Goal: Information Seeking & Learning: Learn about a topic

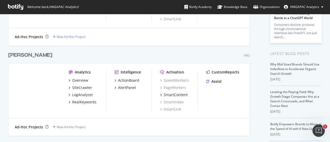
scroll to position [180, 0]
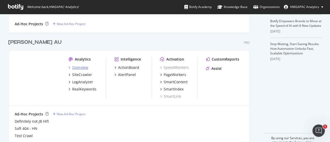
click at [79, 67] on div "Overview" at bounding box center [80, 67] width 16 height 5
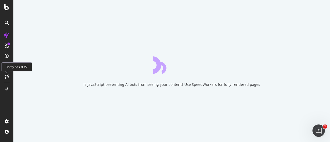
click at [6, 76] on icon at bounding box center [7, 76] width 4 height 4
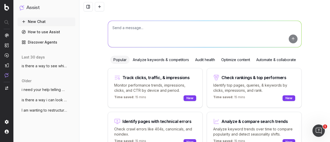
scroll to position [2, 0]
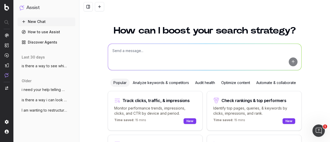
click at [140, 49] on textarea at bounding box center [204, 57] width 193 height 26
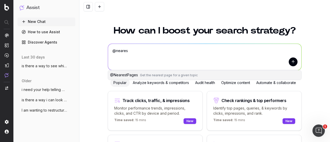
type textarea "@neares"
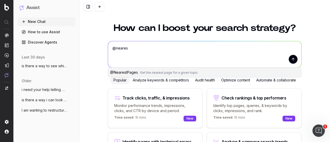
scroll to position [0, 0]
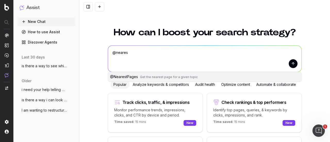
click at [125, 79] on button "@ NearestPages Get the nearest page for a given topic" at bounding box center [204, 76] width 193 height 9
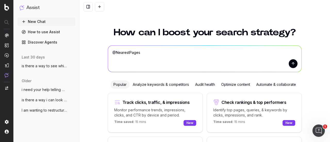
click at [149, 51] on textarea "@NearestPages" at bounding box center [204, 59] width 193 height 26
type textarea "@NearestPages, what can you do?"
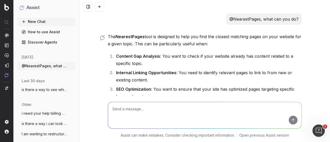
click at [131, 111] on textarea at bounding box center [204, 115] width 193 height 26
paste textarea "https://www.harveynorman.com.au/heating-cooling-air-treatment/heating/electric-…"
type textarea "What is the closest matching page for this URL? https://www.harveynorman.com.au…"
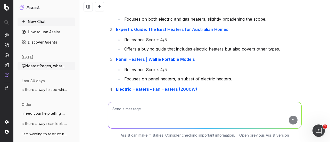
scroll to position [345, 0]
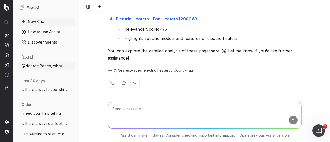
click at [144, 110] on textarea at bounding box center [204, 115] width 193 height 26
paste textarea "https://www.harveynorman.com.au/computers-tablets/components/external-devices"
type textarea "What's the nearest page for: https://www.harveynorman.com.au/computers-tablets/…"
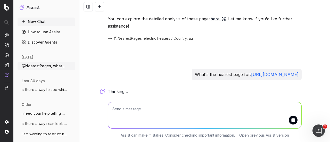
scroll to position [379, 0]
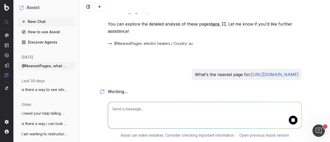
click at [142, 108] on textarea at bounding box center [204, 115] width 193 height 26
paste textarea "https://www.harveynorman.com.au/square-register-fully-integrated-point-of-sales…"
click at [127, 109] on textarea "and what;s the nearest page for: https://www.harveynorman.com.au/square-registe…" at bounding box center [204, 115] width 193 height 26
click at [283, 115] on textarea "and what's the nearest page for: https://www.harveynorman.com.au/square-registe…" at bounding box center [204, 115] width 193 height 26
click at [277, 115] on textarea "and what's the nearest page for: https://www.harveynorman.com.au/square-registe…" at bounding box center [204, 115] width 193 height 26
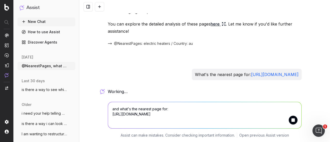
type textarea "and what's the nearest page for: https://www.harveynorman.com.au/square-registe…"
click at [292, 121] on button "submit" at bounding box center [292, 120] width 9 height 9
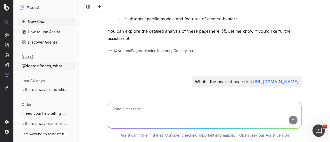
scroll to position [372, 0]
click at [196, 108] on textarea at bounding box center [204, 115] width 193 height 26
click at [127, 79] on div "What's the nearest page for: https://www.harveynorman.com.au/computers-tablets/…" at bounding box center [205, 81] width 194 height 11
click at [194, 108] on textarea at bounding box center [204, 115] width 193 height 26
click at [273, 78] on p "What's the nearest page for: https://www.harveynorman.com.au/computers-tablets/…" at bounding box center [247, 81] width 104 height 7
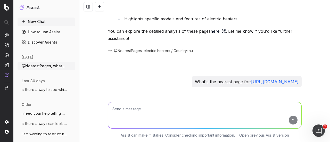
click at [137, 106] on textarea at bounding box center [204, 115] width 193 height 26
paste textarea "https://www.harveynorman.com.au/square-register-fully-integrated-point-of-sales…"
type textarea "What's the nearest page for https://www.harveynorman.com.au/square-register-ful…"
click at [291, 121] on button "submit" at bounding box center [292, 120] width 9 height 9
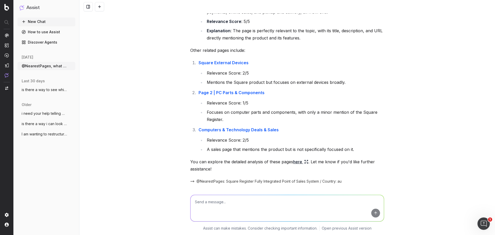
scroll to position [551, 0]
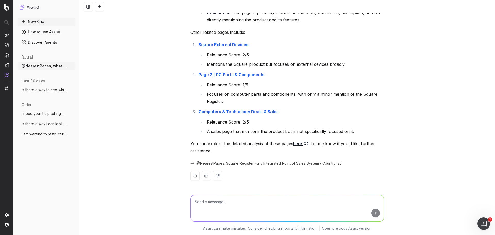
click at [229, 142] on textarea at bounding box center [286, 208] width 193 height 26
click at [222, 142] on span "Get the nearest page for a given topic" at bounding box center [251, 226] width 58 height 4
click at [230, 142] on textarea "@NearestPages" at bounding box center [286, 208] width 193 height 26
type textarea "@NearestPages can you exclude the product pages and facets URLs that contain 99…"
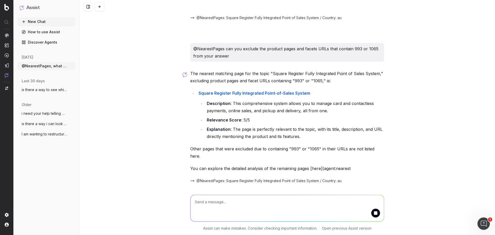
scroll to position [714, 0]
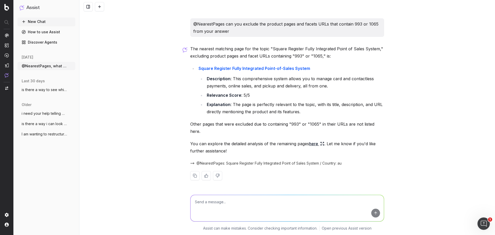
click at [229, 142] on textarea at bounding box center [286, 208] width 193 height 26
click at [227, 142] on button "@ NearestPages Get the nearest page for a given topic" at bounding box center [286, 225] width 193 height 9
click at [231, 142] on textarea "@NearestPages" at bounding box center [286, 208] width 193 height 26
type textarea "@NearestPages , the page you have a recommended does contain a ".html" which me…"
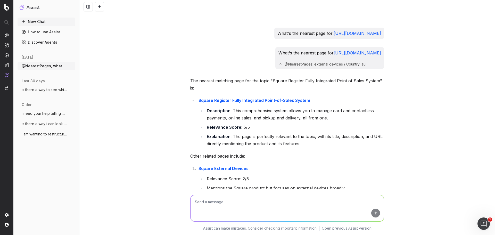
scroll to position [400, 0]
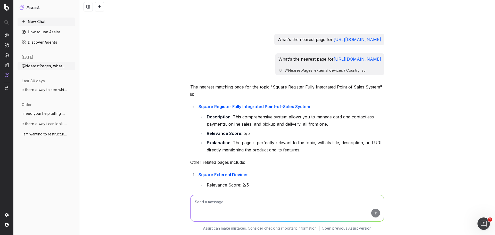
drag, startPoint x: 191, startPoint y: 73, endPoint x: 391, endPoint y: 83, distance: 200.2
click at [329, 83] on div "@NearestPages, what can you do? The NearestPages tool is designed to help you f…" at bounding box center [286, 117] width 415 height 235
copy p "What's the nearest page for https://www.harveynorman.com.au/square-register-ful…"
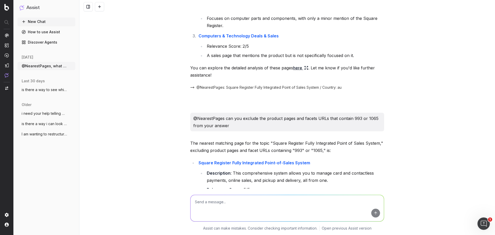
scroll to position [683, 0]
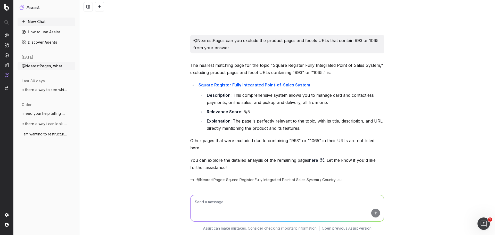
click at [220, 142] on textarea at bounding box center [286, 208] width 193 height 26
paste textarea "What's the nearest page for https://www.harveynorman.com.au/square-register-ful…"
click at [329, 142] on textarea "What's the nearest page for https://www.harveynorman.com.au/square-register-ful…" at bounding box center [286, 208] width 193 height 26
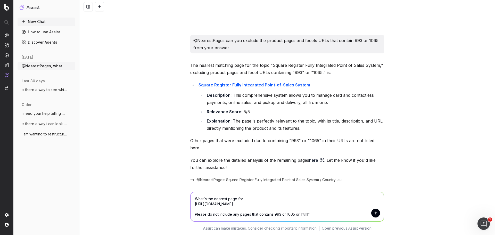
click at [298, 142] on textarea "What's the nearest page for https://www.harveynorman.com.au/square-register-ful…" at bounding box center [286, 206] width 193 height 29
type textarea "What's the nearest page for https://www.harveynorman.com.au/square-register-ful…"
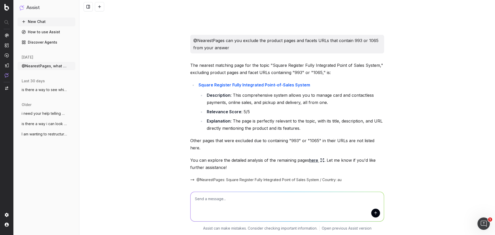
type textarea "\"
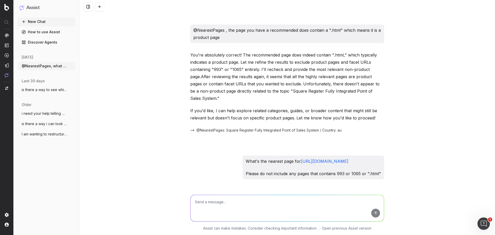
scroll to position [959, 0]
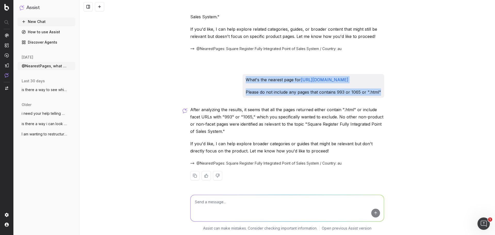
drag, startPoint x: 192, startPoint y: 71, endPoint x: 337, endPoint y: 91, distance: 145.6
click at [329, 91] on div "What's the nearest page for https://www.harveynorman.com.au/square-register-ful…" at bounding box center [312, 86] width 141 height 24
copy div "What's the nearest page for https://www.harveynorman.com.au/square-register-ful…"
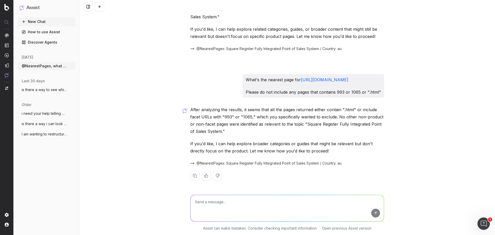
click at [213, 142] on textarea at bounding box center [286, 208] width 193 height 26
paste textarea "What's the nearest page for https://www.harveynorman.com.au/square-register-ful…"
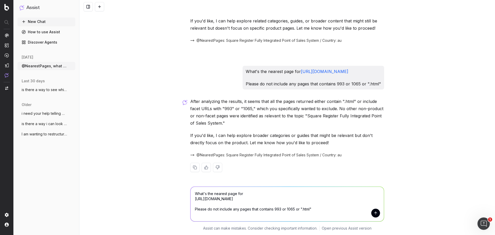
scroll to position [973, 0]
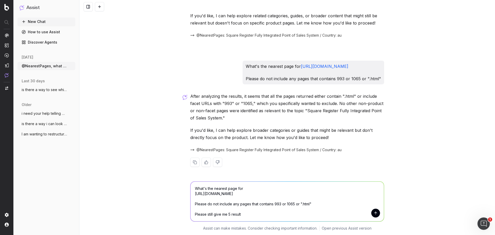
type textarea "What's the nearest page for https://www.harveynorman.com.au/square-register-ful…"
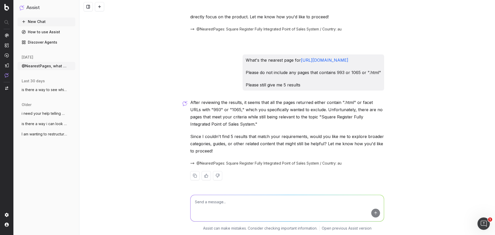
scroll to position [1101, 0]
type textarea "yes please"
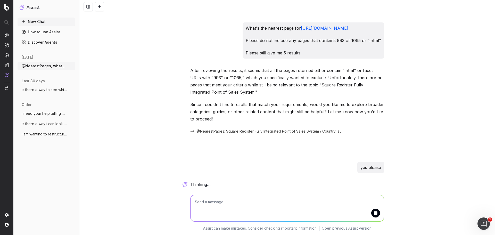
scroll to position [1127, 0]
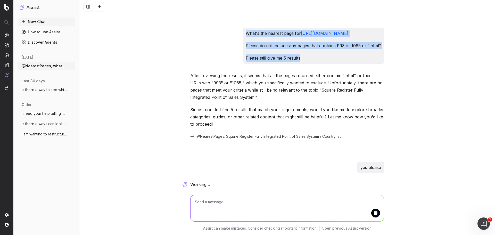
drag, startPoint x: 194, startPoint y: 26, endPoint x: 269, endPoint y: 52, distance: 79.3
click at [269, 52] on div "What's the nearest page for https://www.harveynorman.com.au/square-register-ful…" at bounding box center [312, 46] width 141 height 36
copy div "What's the nearest page for https://www.harveynorman.com.au/square-register-ful…"
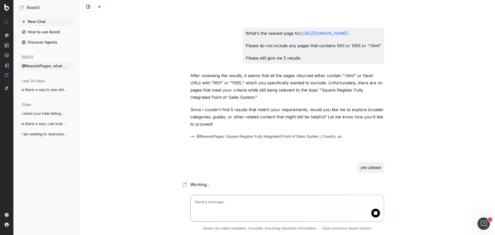
click at [211, 142] on textarea at bounding box center [286, 208] width 193 height 26
paste textarea "What's the nearest page for https://www.harveynorman.com.au/square-register-ful…"
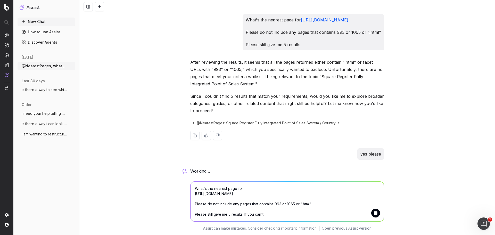
click at [329, 98] on p "Since I couldn't find 5 results that match your requirements, would you like me…" at bounding box center [287, 103] width 194 height 22
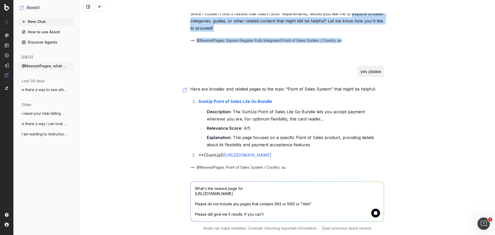
drag, startPoint x: 346, startPoint y: 97, endPoint x: 275, endPoint y: 49, distance: 86.7
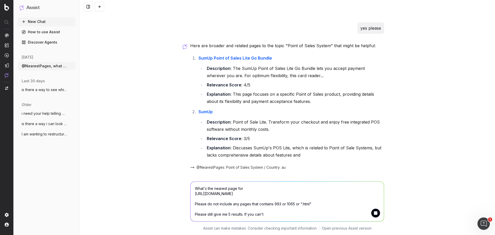
scroll to position [1182, 0]
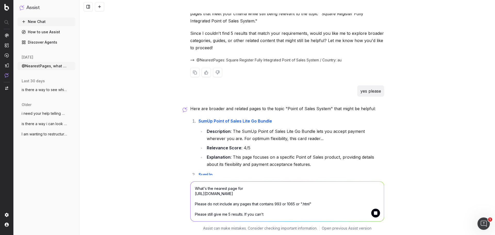
click at [329, 51] on p "Since I couldn't find 5 results that match your requirements, would you like me…" at bounding box center [287, 41] width 194 height 22
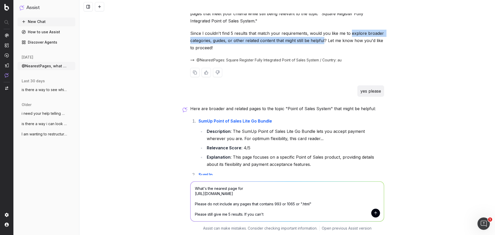
drag, startPoint x: 346, startPoint y: 55, endPoint x: 322, endPoint y: 62, distance: 25.0
click at [322, 51] on p "Since I couldn't find 5 results that match your requirements, would you like me…" at bounding box center [287, 41] width 194 height 22
copy p "explore broader categories, guides, or other related content that might still b…"
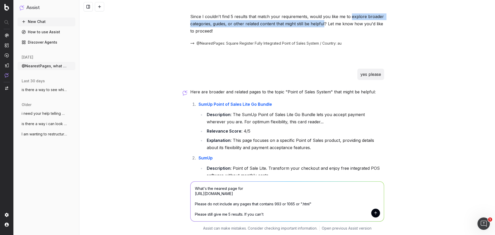
scroll to position [1208, 0]
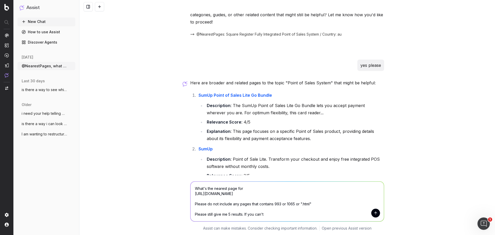
click at [271, 142] on textarea "What's the nearest page for https://www.harveynorman.com.au/square-register-ful…" at bounding box center [286, 201] width 193 height 40
click at [266, 142] on textarea "What's the nearest page for https://www.harveynorman.com.au/square-register-ful…" at bounding box center [286, 201] width 193 height 40
paste textarea "explore broader categories, guides, or other related content that might still b…"
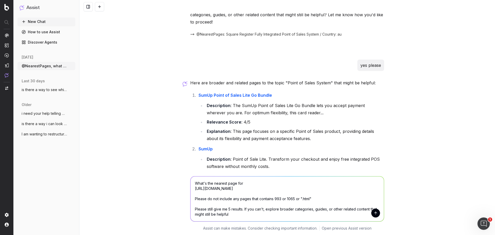
click at [264, 142] on textarea "What's the nearest page for https://www.harveynorman.com.au/square-register-ful…" at bounding box center [286, 198] width 193 height 45
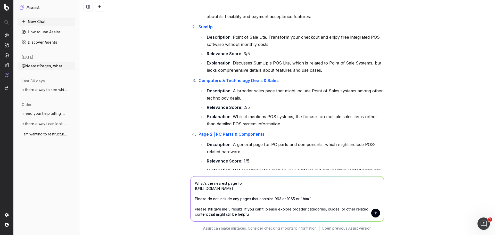
scroll to position [1337, 0]
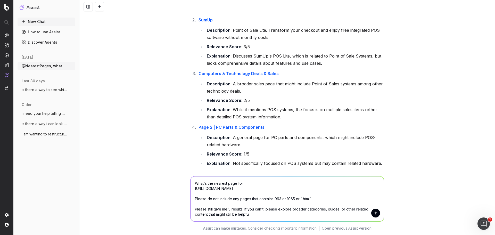
click at [311, 142] on textarea "What's the nearest page for https://www.harveynorman.com.au/square-register-ful…" at bounding box center [286, 198] width 193 height 45
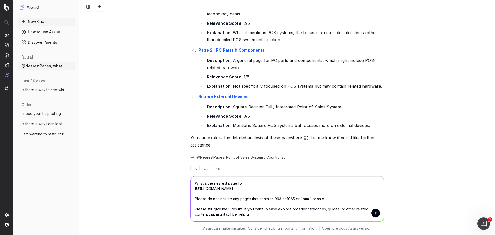
scroll to position [1414, 0]
click at [263, 142] on textarea "What's the nearest page for https://www.harveynorman.com.au/square-register-ful…" at bounding box center [286, 198] width 193 height 45
type textarea "What's the nearest page for https://www.harveynorman.com.au/square-register-ful…"
click at [329, 142] on button "submit" at bounding box center [375, 212] width 9 height 9
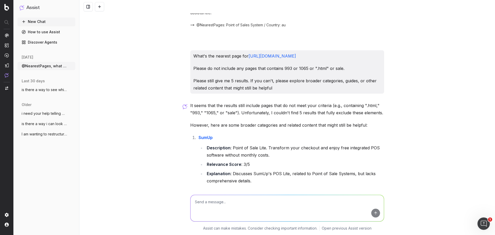
scroll to position [1543, 0]
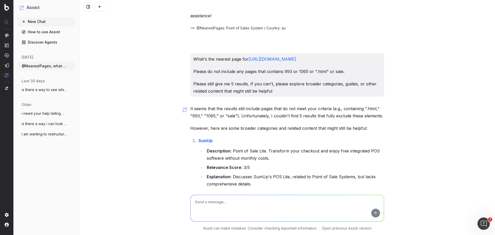
click at [240, 97] on div "What's the nearest page for https://www.harveynorman.com.au/square-register-ful…" at bounding box center [287, 74] width 194 height 43
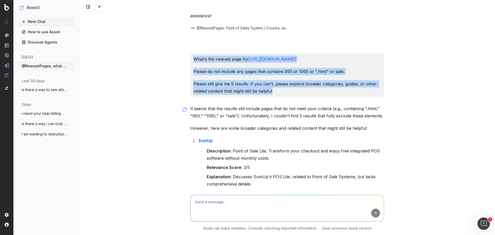
drag, startPoint x: 191, startPoint y: 80, endPoint x: 323, endPoint y: 124, distance: 139.4
click at [323, 97] on div "What's the nearest page for https://www.harveynorman.com.au/square-register-ful…" at bounding box center [287, 74] width 194 height 43
copy div "What's the nearest page for https://www.harveynorman.com.au/square-register-ful…"
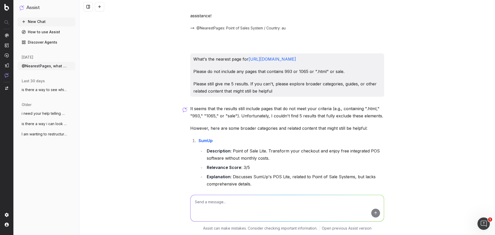
click at [239, 142] on textarea at bounding box center [286, 208] width 193 height 26
paste textarea "What's the nearest page for https://www.harveynorman.com.au/square-register-ful…"
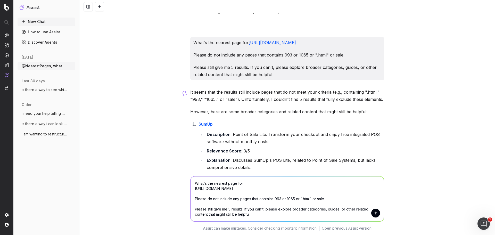
scroll to position [1568, 0]
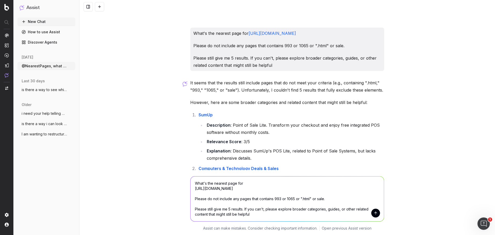
click at [271, 142] on textarea "What's the nearest page for https://www.harveynorman.com.au/square-register-ful…" at bounding box center [286, 198] width 193 height 45
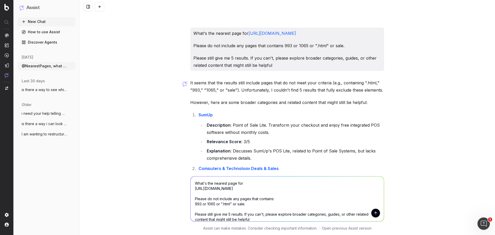
click at [206, 142] on textarea "What's the nearest page for https://www.harveynorman.com.au/square-register-ful…" at bounding box center [286, 198] width 193 height 45
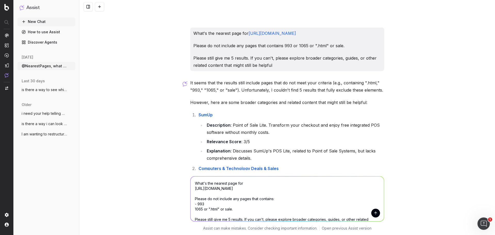
click at [192, 142] on textarea "What's the nearest page for https://www.harveynorman.com.au/square-register-ful…" at bounding box center [286, 198] width 193 height 45
click at [195, 142] on textarea "What's the nearest page for https://www.harveynorman.com.au/square-register-ful…" at bounding box center [286, 198] width 193 height 45
click at [196, 142] on textarea "What's the nearest page for https://www.harveynorman.com.au/square-register-ful…" at bounding box center [286, 198] width 193 height 45
click at [207, 142] on textarea "What's the nearest page for https://www.harveynorman.com.au/square-register-ful…" at bounding box center [286, 198] width 193 height 45
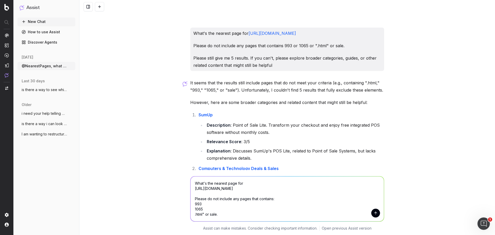
scroll to position [15, 0]
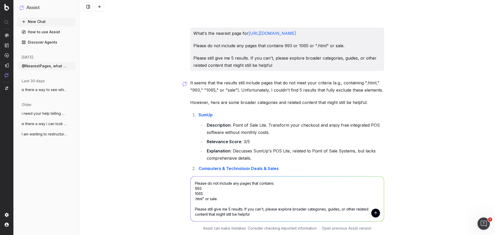
click at [208, 142] on textarea "What's the nearest page for https://www.harveynorman.com.au/square-register-ful…" at bounding box center [286, 198] width 193 height 45
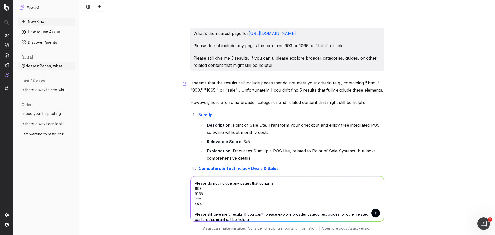
click at [205, 142] on textarea "What's the nearest page for https://www.harveynorman.com.au/square-register-ful…" at bounding box center [286, 198] width 193 height 45
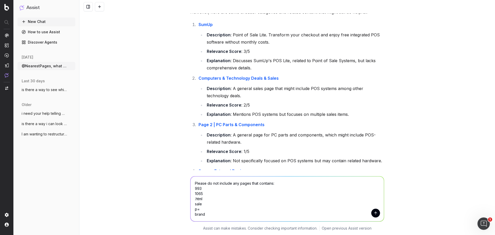
scroll to position [1671, 0]
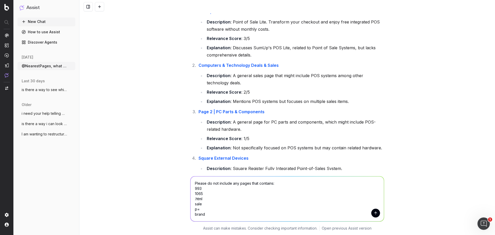
type textarea "What's the nearest page for https://www.harveynorman.com.au/square-register-ful…"
click at [329, 142] on button "submit" at bounding box center [375, 212] width 9 height 9
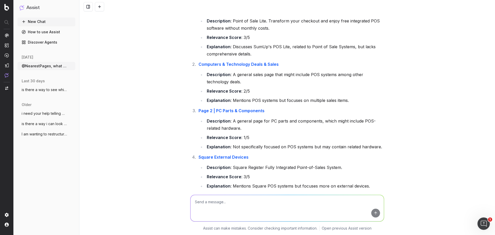
scroll to position [1955, 0]
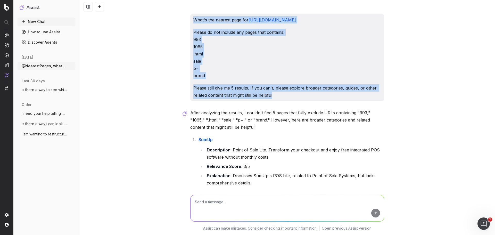
drag, startPoint x: 191, startPoint y: 48, endPoint x: 290, endPoint y: 134, distance: 131.1
click at [290, 101] on div "What's the nearest page for https://www.harveynorman.com.au/square-register-ful…" at bounding box center [287, 57] width 194 height 87
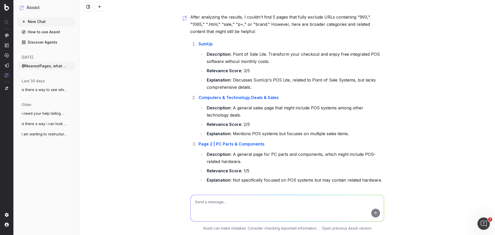
scroll to position [2058, 0]
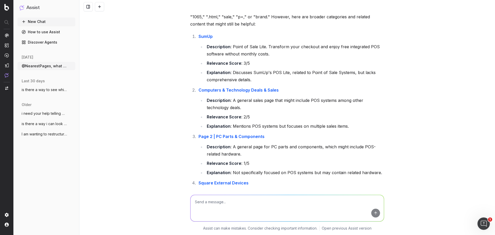
click at [224, 142] on textarea at bounding box center [286, 208] width 193 height 26
paste textarea "What's the nearest page for https://www.harveynorman.com.au/square-register-ful…"
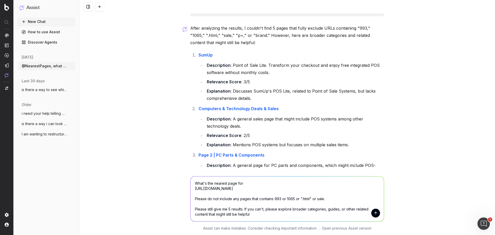
scroll to position [2006, 0]
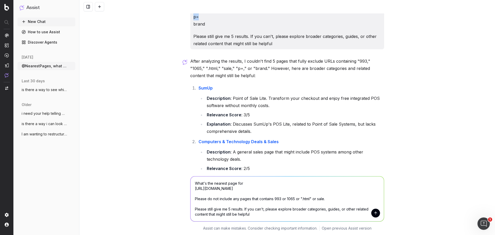
drag, startPoint x: 191, startPoint y: 16, endPoint x: 238, endPoint y: 51, distance: 58.2
click at [238, 28] on p "Please do not include any pages that contains: 993 1065 .html sale p= brand" at bounding box center [287, 2] width 188 height 50
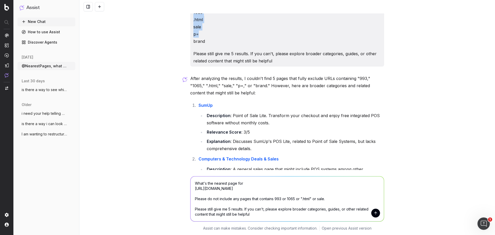
scroll to position [1980, 0]
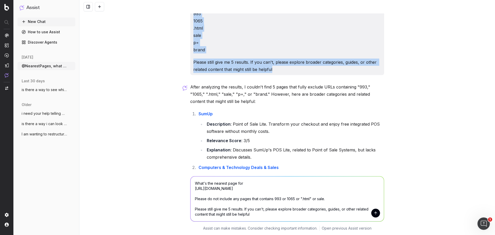
drag, startPoint x: 192, startPoint y: 23, endPoint x: 290, endPoint y: 106, distance: 128.2
click at [290, 75] on div "What's the nearest page for https://www.harveynorman.com.au/square-register-ful…" at bounding box center [287, 31] width 194 height 87
copy div "What's the nearest page for https://www.harveynorman.com.au/square-register-ful…"
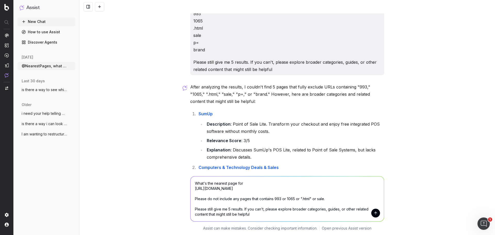
click at [215, 142] on textarea "What's the nearest page for https://www.harveynorman.com.au/square-register-ful…" at bounding box center [286, 198] width 193 height 45
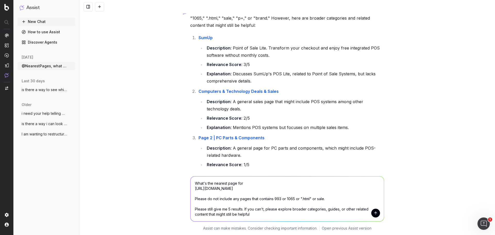
scroll to position [2058, 0]
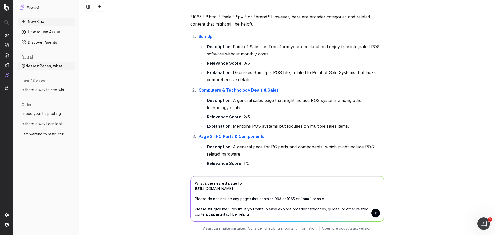
paste textarea ": 993 1065 .html sale p= brand"
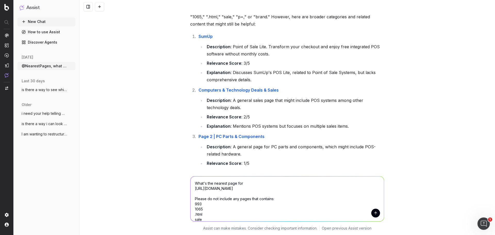
scroll to position [26, 0]
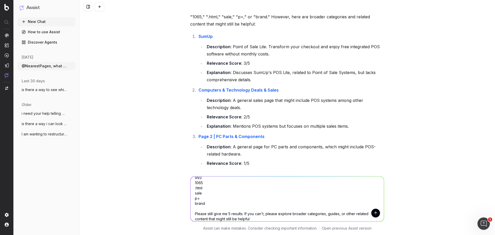
click at [194, 142] on textarea "What's the nearest page for https://www.harveynorman.com.au/square-register-ful…" at bounding box center [286, 198] width 193 height 45
click at [191, 142] on textarea "What's the nearest page for https://www.harveynorman.com.au/square-register-ful…" at bounding box center [286, 198] width 193 height 45
click at [193, 142] on textarea "What's the nearest page for https://www.harveynorman.com.au/square-register-ful…" at bounding box center [286, 198] width 193 height 45
click at [192, 142] on textarea "What's the nearest page for https://www.harveynorman.com.au/square-register-ful…" at bounding box center [286, 198] width 193 height 45
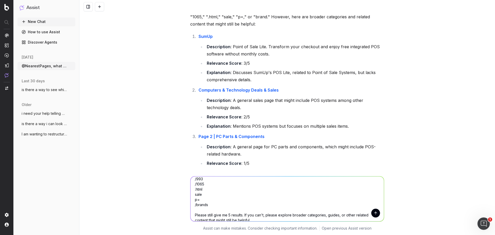
click at [191, 142] on textarea "What's the nearest page for https://www.harveynorman.com.au/square-register-ful…" at bounding box center [286, 198] width 193 height 45
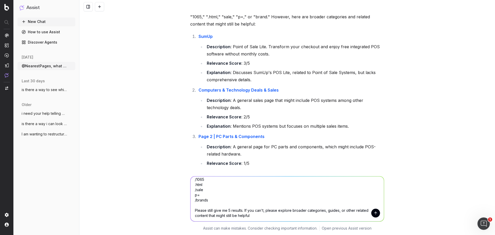
scroll to position [31, 0]
type textarea "What's the nearest page for https://www.harveynorman.com.au/square-register-ful…"
click at [329, 142] on button "submit" at bounding box center [375, 212] width 9 height 9
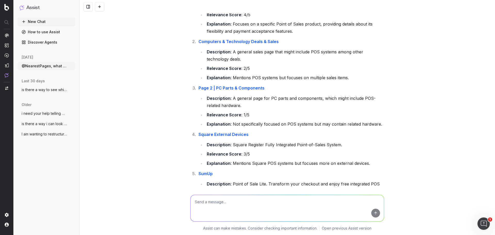
scroll to position [2646, 0]
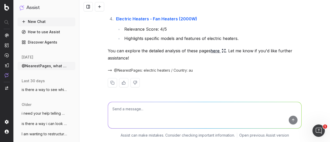
click at [6, 37] on div at bounding box center [7, 55] width 4 height 44
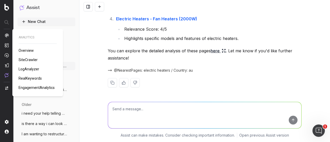
click at [8, 34] on img at bounding box center [7, 35] width 4 height 4
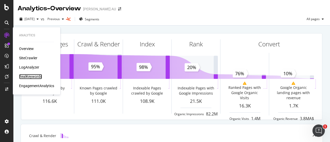
click at [31, 78] on div "RealKeywords" at bounding box center [30, 76] width 23 height 5
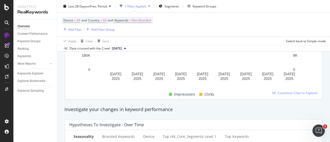
scroll to position [180, 0]
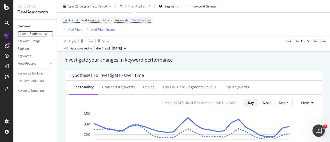
click at [41, 34] on div "Content Performance" at bounding box center [33, 33] width 30 height 5
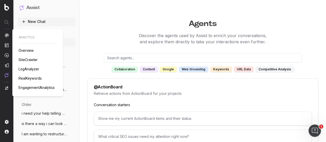
click at [5, 37] on img at bounding box center [7, 35] width 4 height 4
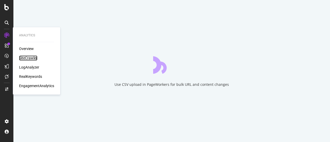
click at [31, 58] on div "SiteCrawler" at bounding box center [28, 57] width 18 height 5
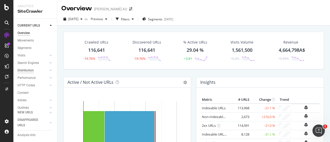
click at [27, 70] on div "Distribution" at bounding box center [26, 70] width 16 height 5
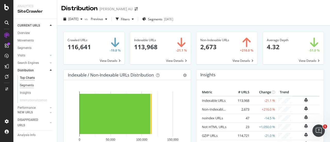
click at [32, 85] on div "Segments" at bounding box center [27, 85] width 14 height 5
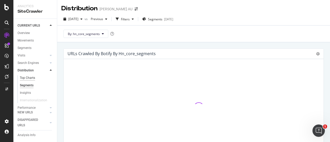
click at [28, 76] on div "Top Charts" at bounding box center [27, 77] width 15 height 5
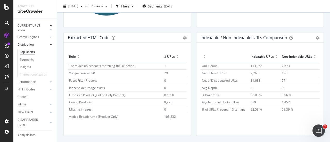
scroll to position [814, 0]
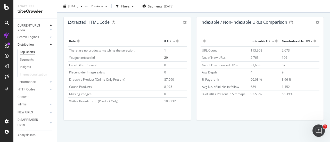
click at [164, 56] on span "29" at bounding box center [166, 57] width 4 height 4
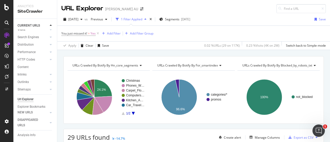
click at [225, 22] on div "2025 Aug. 10th vs Previous 1 Filter Applied Segments 2025-07-30 Save" at bounding box center [193, 20] width 273 height 10
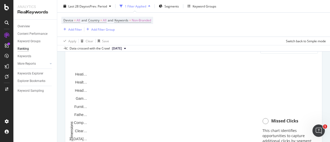
scroll to position [361, 0]
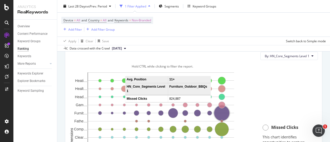
click at [219, 113] on circle "A chart." at bounding box center [221, 112] width 15 height 15
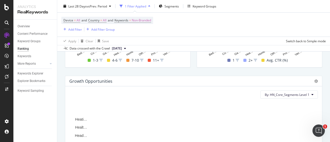
scroll to position [386, 0]
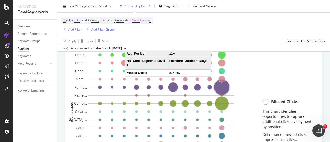
click at [225, 87] on circle "A chart." at bounding box center [221, 87] width 15 height 15
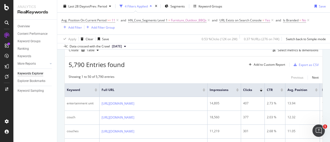
scroll to position [52, 0]
click at [144, 36] on div "Apply Clear Save 0.53 % Clicks ( 12K on 2M ) 0.37 % URLs ( 276 on 74K ) Switch …" at bounding box center [193, 39] width 273 height 8
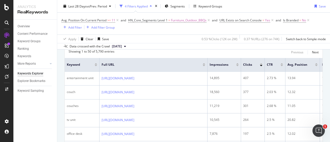
scroll to position [0, 0]
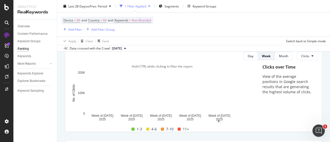
scroll to position [26, 0]
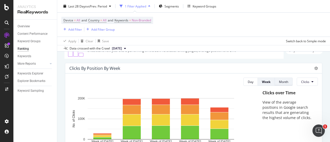
click at [280, 81] on div "Month" at bounding box center [283, 82] width 9 height 4
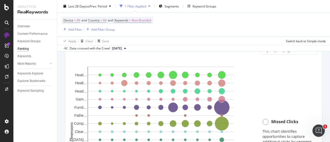
scroll to position [361, 0]
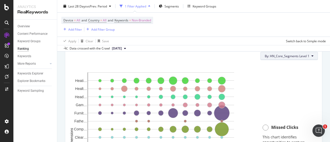
click at [284, 55] on span "By: HN_Core_Segments Level 1" at bounding box center [287, 56] width 45 height 4
click at [239, 53] on div "By: HN_Core_Segments Level 1" at bounding box center [193, 56] width 248 height 8
click at [79, 29] on div "Add Filter" at bounding box center [75, 29] width 14 height 4
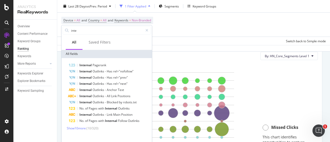
type input "inte"
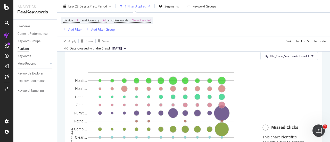
click at [200, 42] on div "Apply Clear Save Switch back to Simple mode" at bounding box center [193, 41] width 273 height 8
click at [94, 59] on div "By: HN_Core_Segments Level 1" at bounding box center [193, 56] width 248 height 8
click at [196, 28] on div "Device = All and Country = All and Keywords = Non-Branded Add Filter Add Filter…" at bounding box center [193, 25] width 264 height 24
click at [123, 30] on div "Device = All and Country = All and Keywords = Non-Branded Add Filter Add Filter…" at bounding box center [107, 25] width 92 height 16
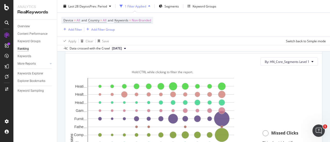
scroll to position [347, 0]
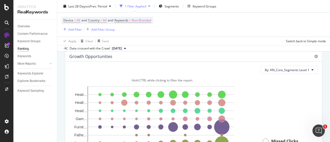
click at [180, 68] on div "By: HN_Core_Segments Level 1" at bounding box center [193, 70] width 248 height 8
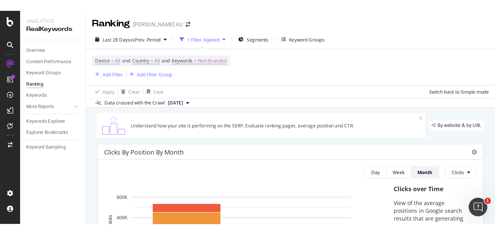
scroll to position [0, 0]
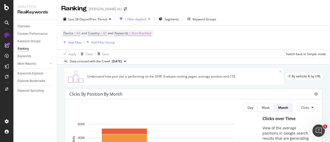
click at [178, 44] on div "Device = All and Country = All and Keywords = Non-Branded Add Filter Add Filter…" at bounding box center [193, 37] width 264 height 24
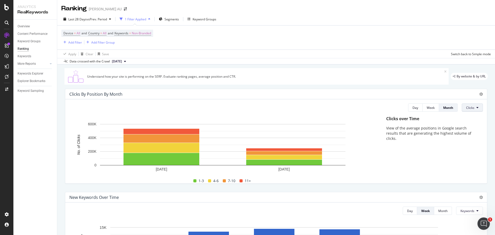
click at [329, 109] on span "Clicks" at bounding box center [470, 107] width 8 height 4
click at [329, 142] on span "Missed Clicks" at bounding box center [471, 146] width 19 height 5
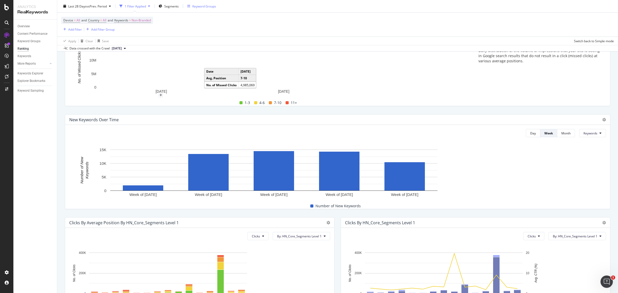
scroll to position [77, 0]
